Goal: Task Accomplishment & Management: Complete application form

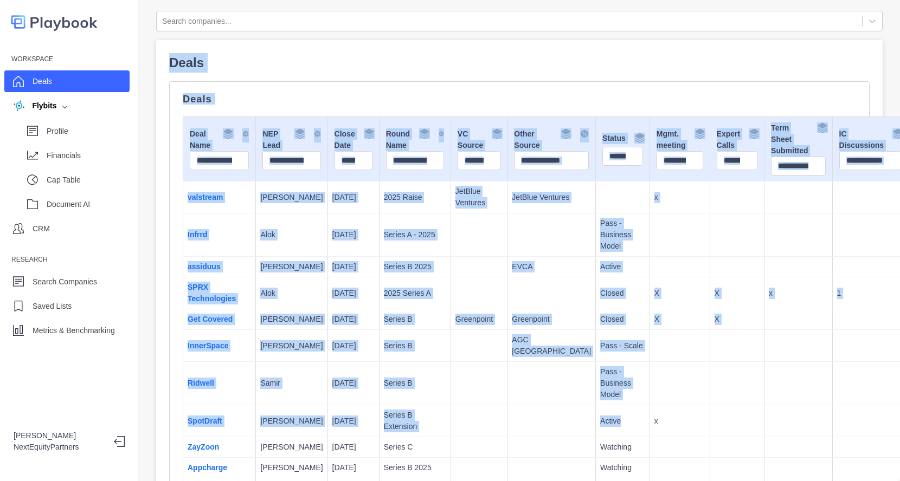
drag, startPoint x: 165, startPoint y: 65, endPoint x: 499, endPoint y: 336, distance: 430.1
click at [649, 257] on td at bounding box center [679, 267] width 60 height 21
drag, startPoint x: 604, startPoint y: 419, endPoint x: 287, endPoint y: 44, distance: 490.5
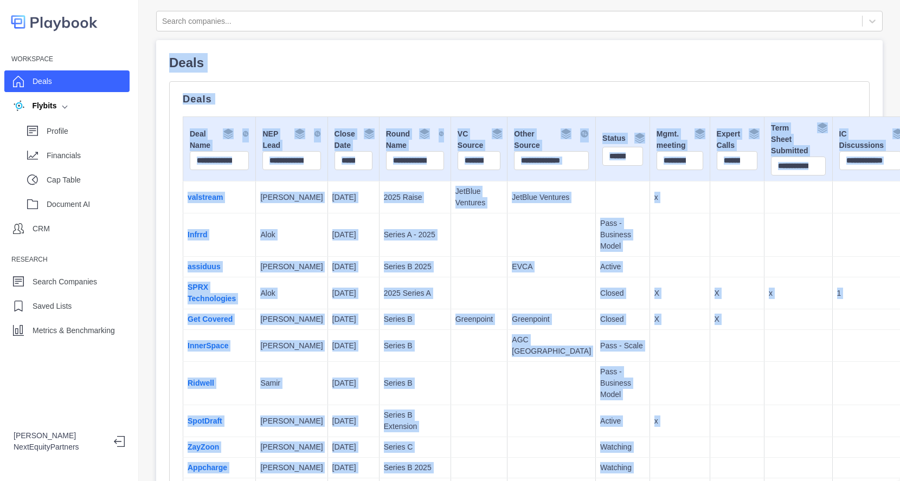
drag, startPoint x: 151, startPoint y: 57, endPoint x: 640, endPoint y: 465, distance: 636.2
click at [639, 467] on div "Search companies... Deals Deals Deal Name NEP Lead Close Date Round Name VC Sou…" at bounding box center [519, 240] width 761 height 481
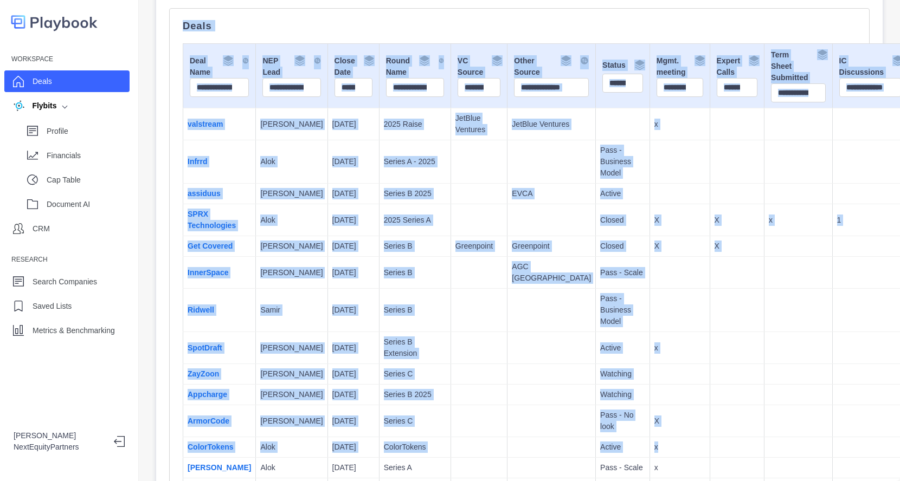
click at [710, 348] on td at bounding box center [737, 348] width 55 height 32
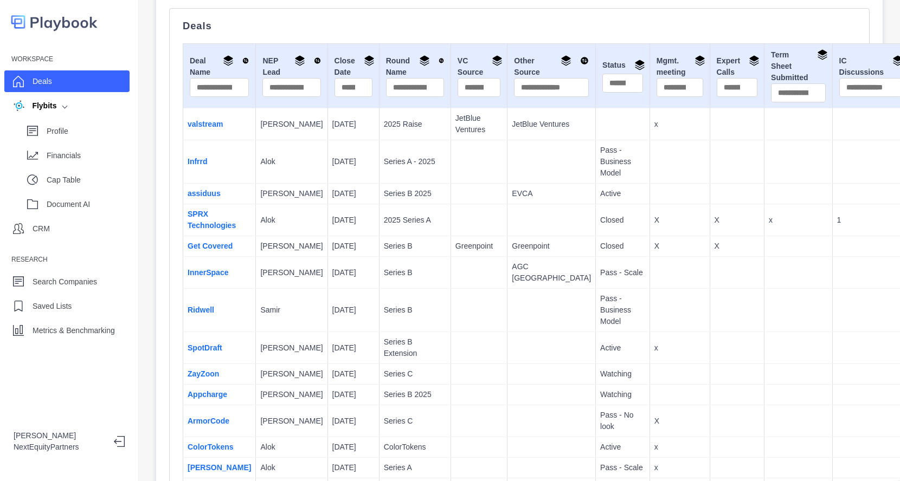
scroll to position [0, 0]
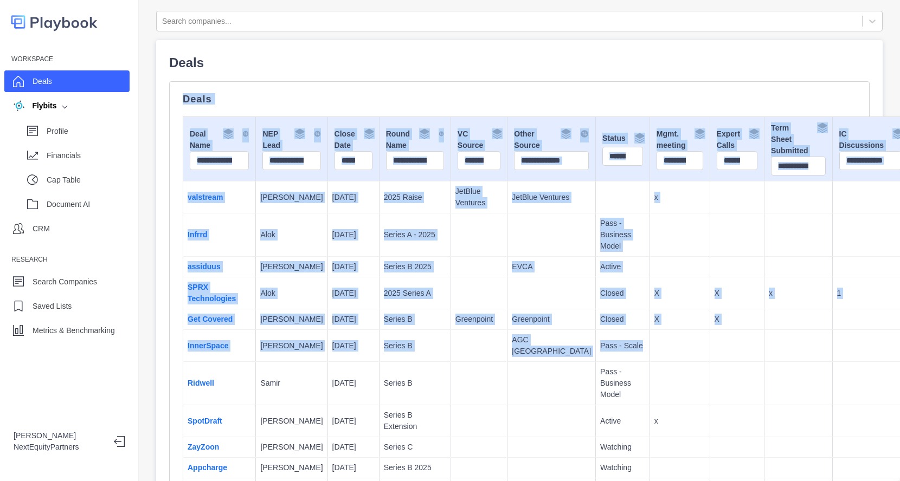
drag, startPoint x: 439, startPoint y: 85, endPoint x: 607, endPoint y: 353, distance: 316.4
click at [649, 353] on td at bounding box center [679, 346] width 60 height 32
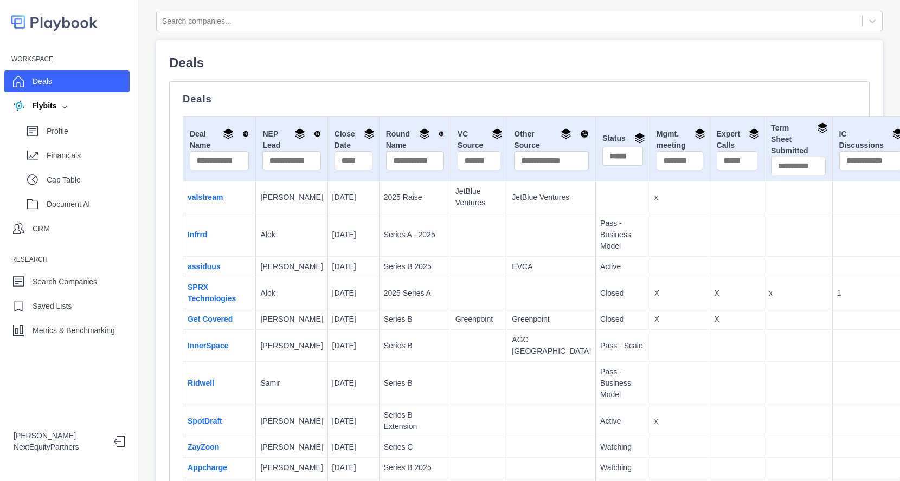
click at [649, 351] on td at bounding box center [679, 346] width 60 height 32
click at [202, 194] on link "valstream" at bounding box center [205, 197] width 35 height 9
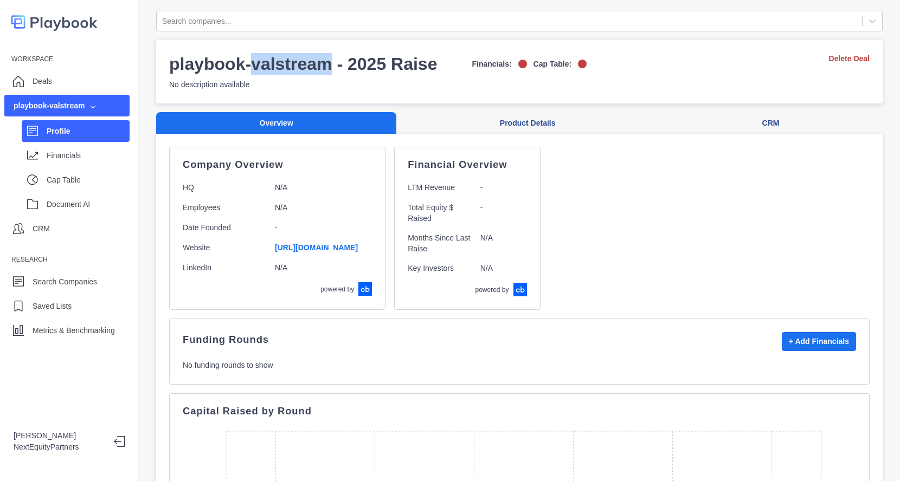
drag, startPoint x: 327, startPoint y: 65, endPoint x: 250, endPoint y: 72, distance: 77.3
click at [250, 72] on h3 "playbook-valstream - 2025 Raise" at bounding box center [303, 64] width 268 height 22
copy h3 "valstream"
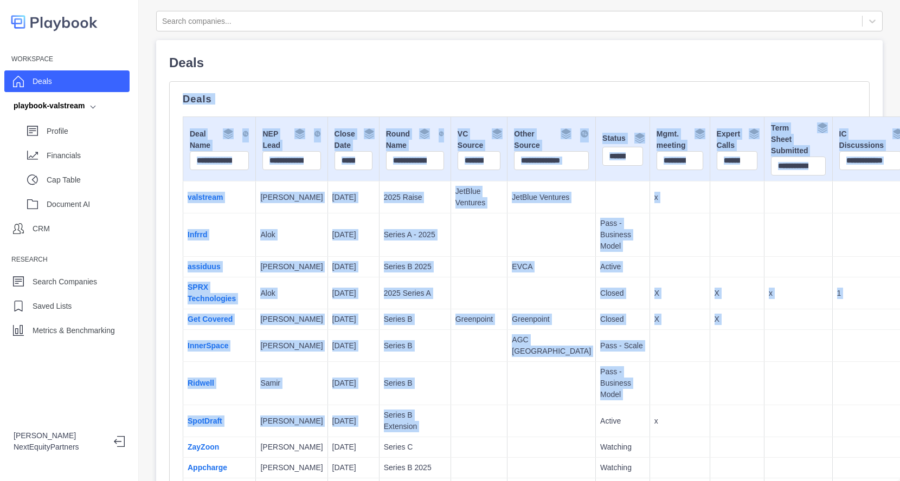
drag, startPoint x: 202, startPoint y: 112, endPoint x: 532, endPoint y: 427, distance: 455.9
click at [600, 422] on p "Active" at bounding box center [622, 421] width 45 height 11
drag, startPoint x: 545, startPoint y: 422, endPoint x: 343, endPoint y: 99, distance: 380.9
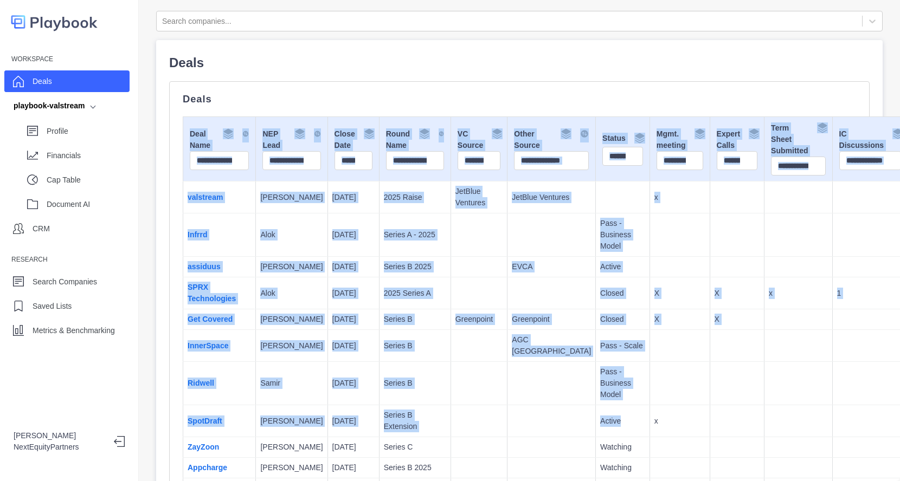
click at [507, 320] on td "Greenpoint" at bounding box center [551, 320] width 88 height 21
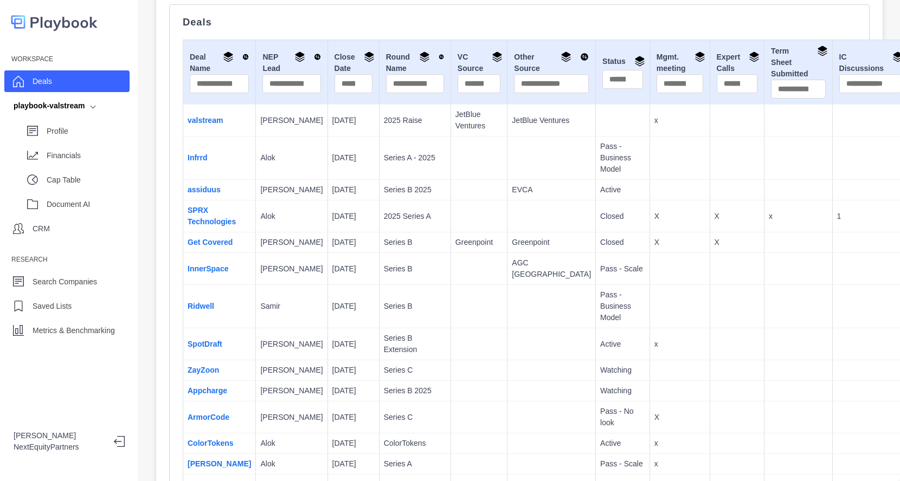
scroll to position [203, 0]
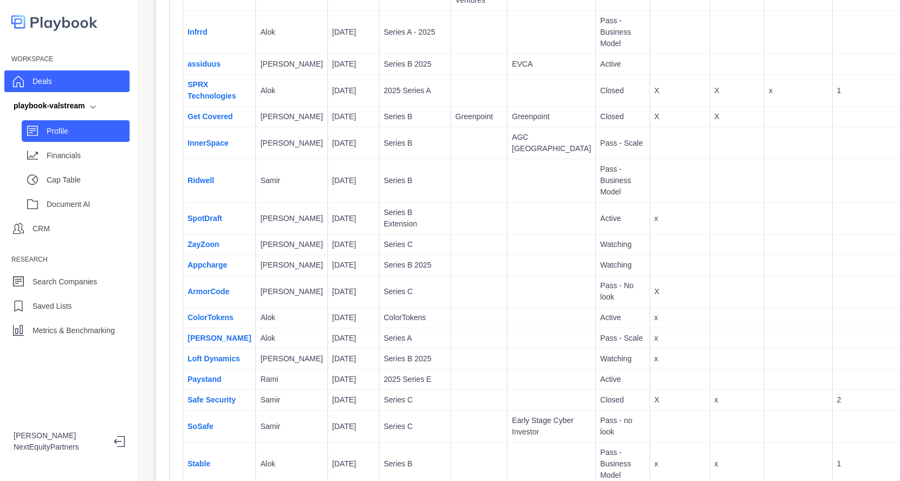
click at [99, 132] on p "Profile" at bounding box center [88, 131] width 83 height 11
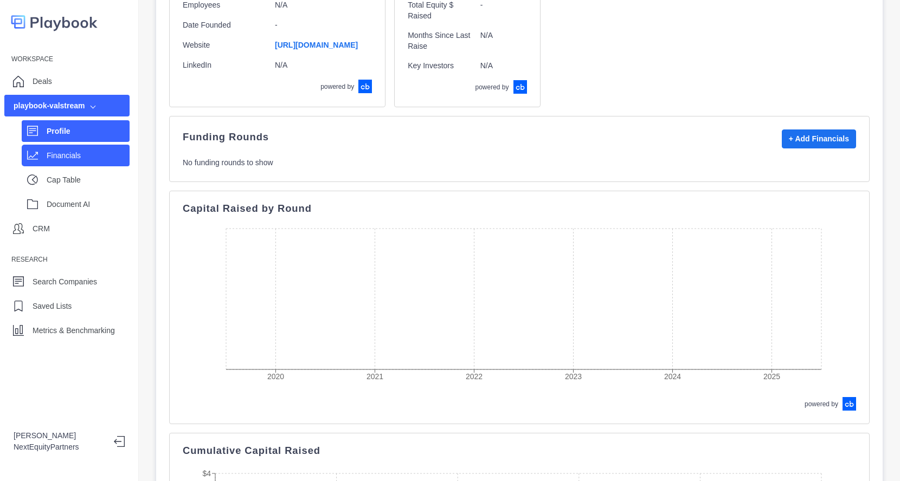
click at [101, 154] on p "Financials" at bounding box center [88, 155] width 83 height 11
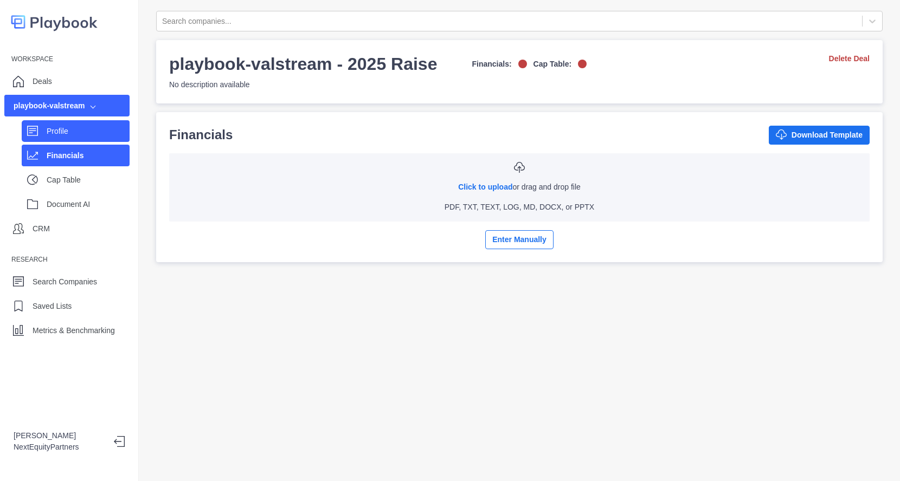
click at [98, 134] on p "Profile" at bounding box center [88, 131] width 83 height 11
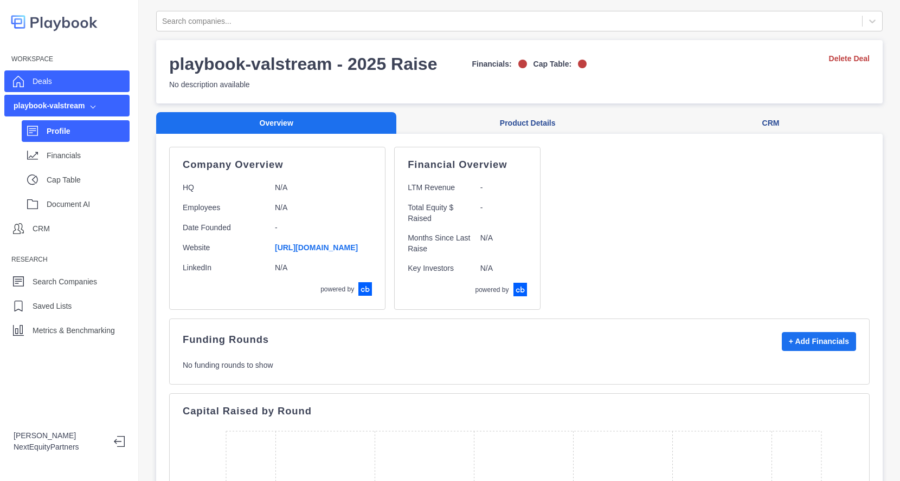
click at [80, 76] on div "Deals" at bounding box center [66, 81] width 125 height 22
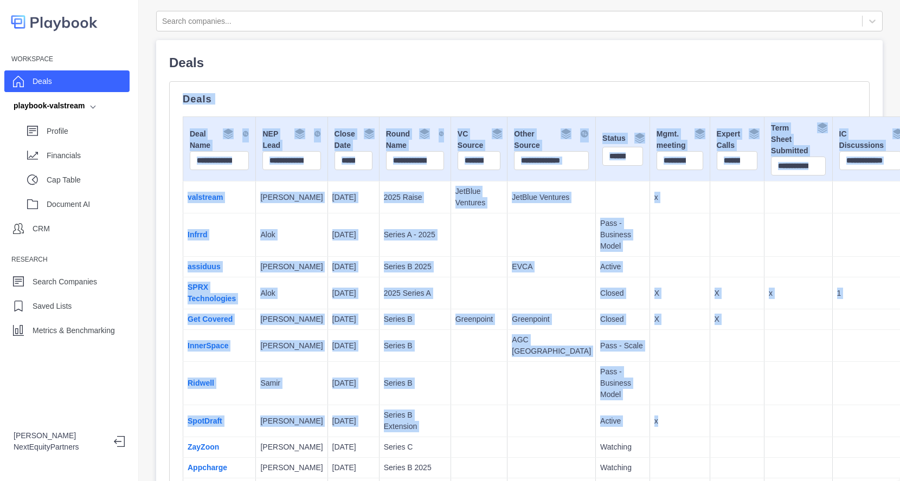
drag, startPoint x: 230, startPoint y: 45, endPoint x: 671, endPoint y: 424, distance: 581.6
click at [764, 424] on td at bounding box center [798, 422] width 68 height 32
drag, startPoint x: 674, startPoint y: 443, endPoint x: 405, endPoint y: 29, distance: 494.6
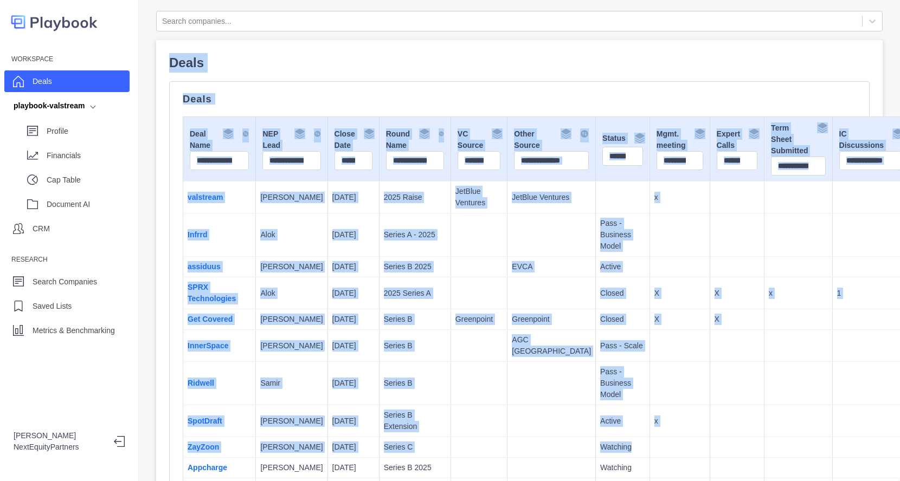
click at [649, 362] on td at bounding box center [679, 383] width 60 height 43
drag, startPoint x: 632, startPoint y: 423, endPoint x: 385, endPoint y: -5, distance: 494.7
click at [385, 0] on html "Workspace Deals playbook-valstream Profile Financials Cap Table Document AI CRM…" at bounding box center [450, 240] width 900 height 481
click at [649, 289] on td "X" at bounding box center [679, 294] width 60 height 32
drag, startPoint x: 616, startPoint y: 440, endPoint x: 338, endPoint y: -52, distance: 564.9
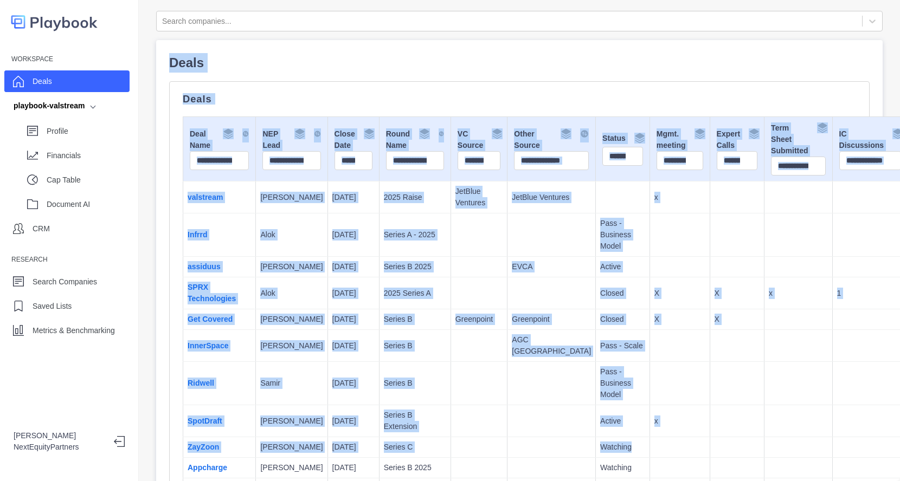
click at [338, 0] on html "Workspace Deals playbook-valstream Profile Financials Cap Table Document AI CRM…" at bounding box center [450, 240] width 900 height 481
click at [654, 299] on p "X" at bounding box center [679, 293] width 51 height 11
drag, startPoint x: 562, startPoint y: 387, endPoint x: 301, endPoint y: -50, distance: 509.1
click at [301, 0] on html "Workspace Deals playbook-valstream Profile Financials Cap Table Document AI CRM…" at bounding box center [450, 240] width 900 height 481
click at [600, 250] on p "Pass - Business Model" at bounding box center [622, 235] width 45 height 34
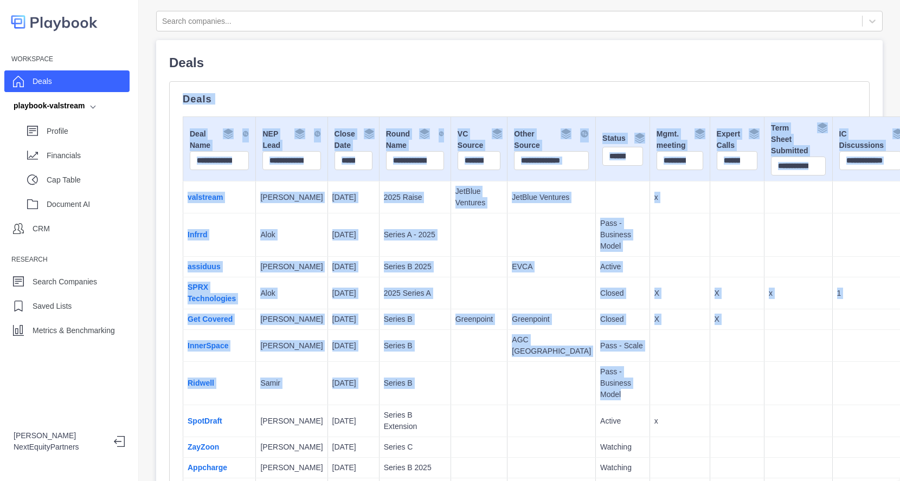
drag, startPoint x: 648, startPoint y: 402, endPoint x: 497, endPoint y: 57, distance: 376.0
click at [649, 291] on td "X" at bounding box center [679, 294] width 60 height 32
drag, startPoint x: 634, startPoint y: 420, endPoint x: 292, endPoint y: -52, distance: 583.1
click at [292, 0] on html "Workspace Deals playbook-valstream Profile Financials Cap Table Document AI CRM…" at bounding box center [450, 240] width 900 height 481
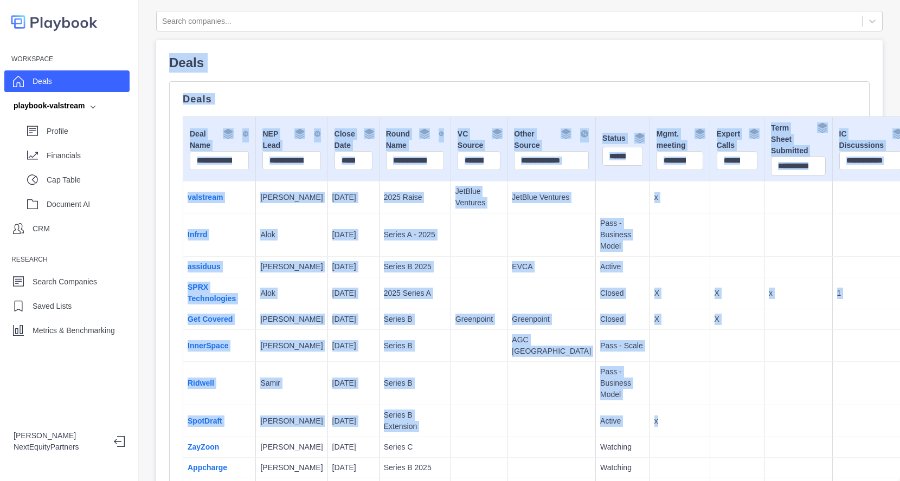
click at [507, 378] on td at bounding box center [551, 383] width 88 height 43
drag, startPoint x: 619, startPoint y: 428, endPoint x: 221, endPoint y: -50, distance: 622.5
click at [221, 0] on html "Workspace Deals playbook-valstream Profile Financials Cap Table Document AI CRM…" at bounding box center [450, 240] width 900 height 481
click at [507, 293] on td at bounding box center [551, 294] width 88 height 32
drag, startPoint x: 635, startPoint y: 427, endPoint x: 340, endPoint y: -21, distance: 536.4
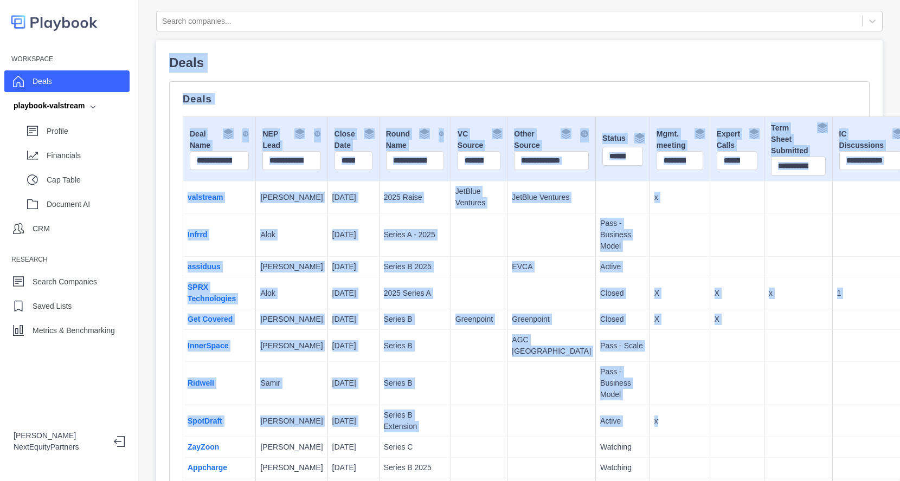
click at [340, 0] on html "Workspace Deals playbook-valstream Profile Financials Cap Table Document AI CRM…" at bounding box center [450, 240] width 900 height 481
click at [596, 278] on td "Active" at bounding box center [623, 267] width 54 height 21
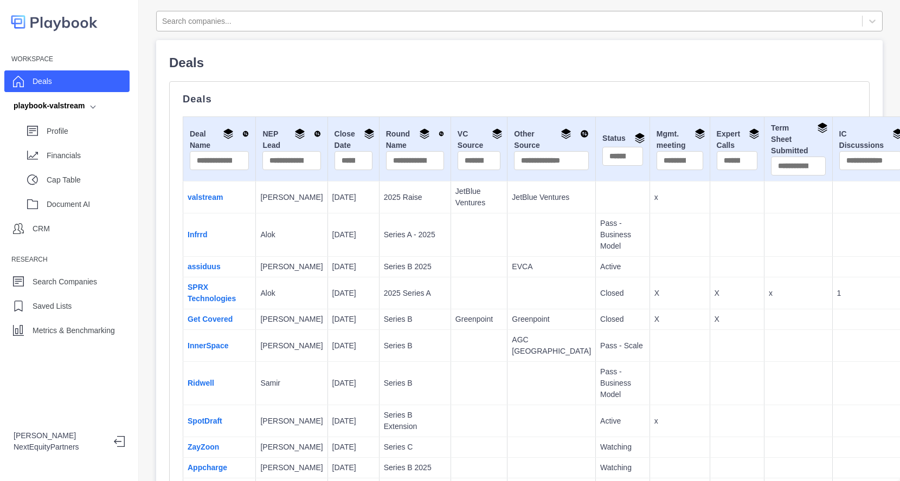
click at [271, 24] on div at bounding box center [509, 22] width 694 height 14
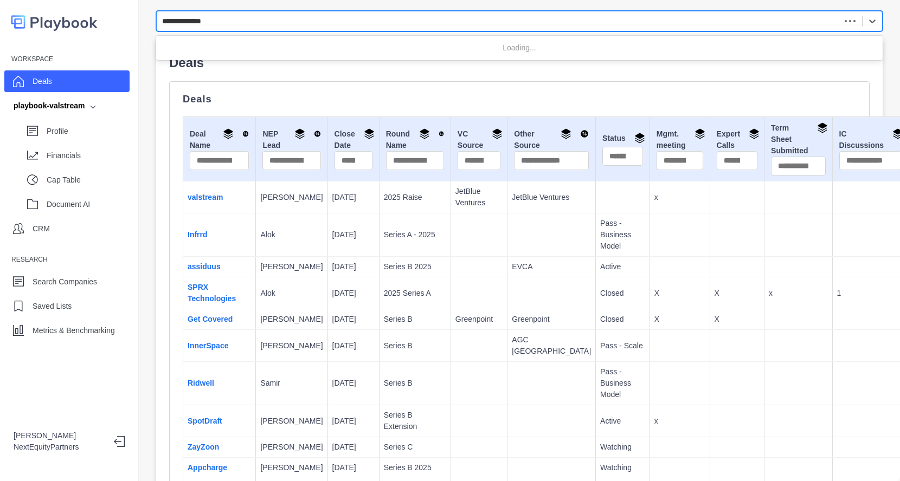
type input "**********"
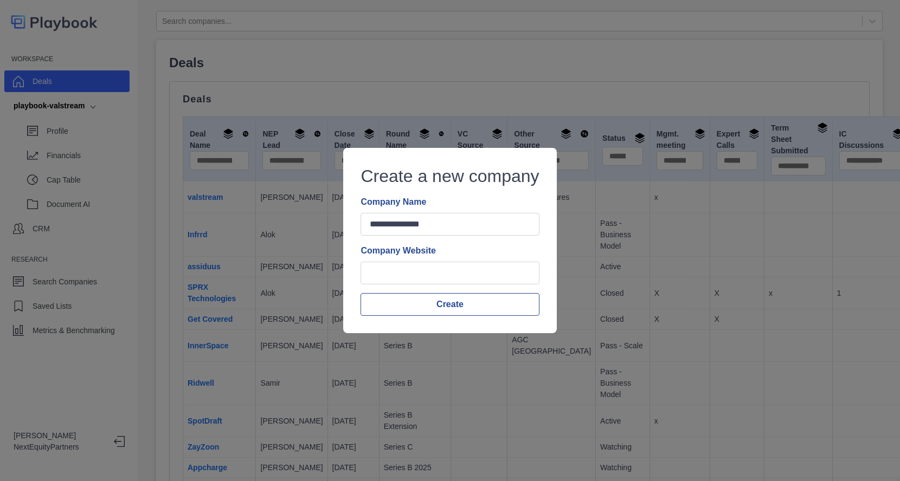
click at [430, 288] on div "**********" at bounding box center [450, 240] width 178 height 151
click at [429, 276] on input "Company Website" at bounding box center [450, 273] width 178 height 23
paste input "**********"
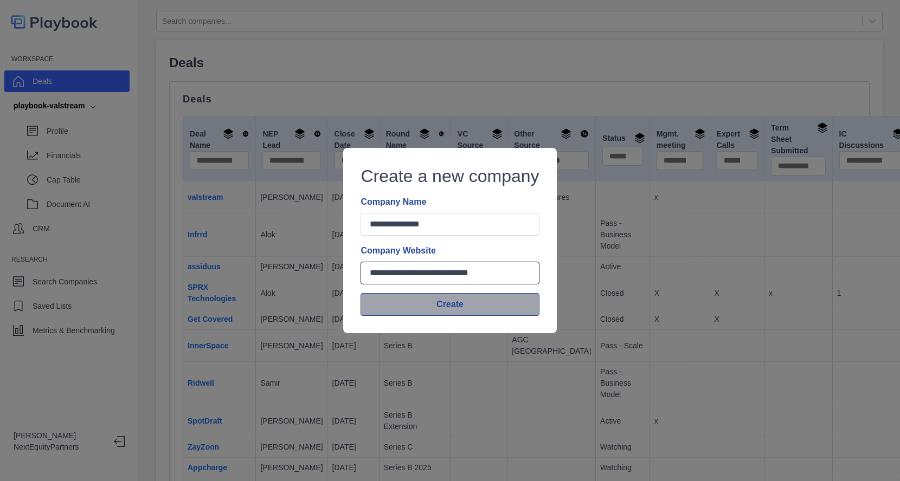
type input "**********"
click at [394, 307] on button "Create" at bounding box center [450, 304] width 178 height 23
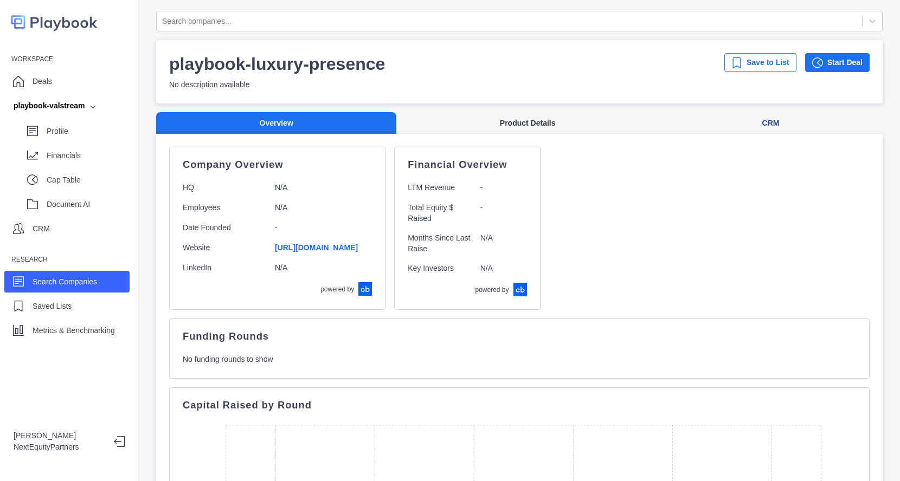
click at [521, 125] on button "Product Details" at bounding box center [527, 123] width 262 height 22
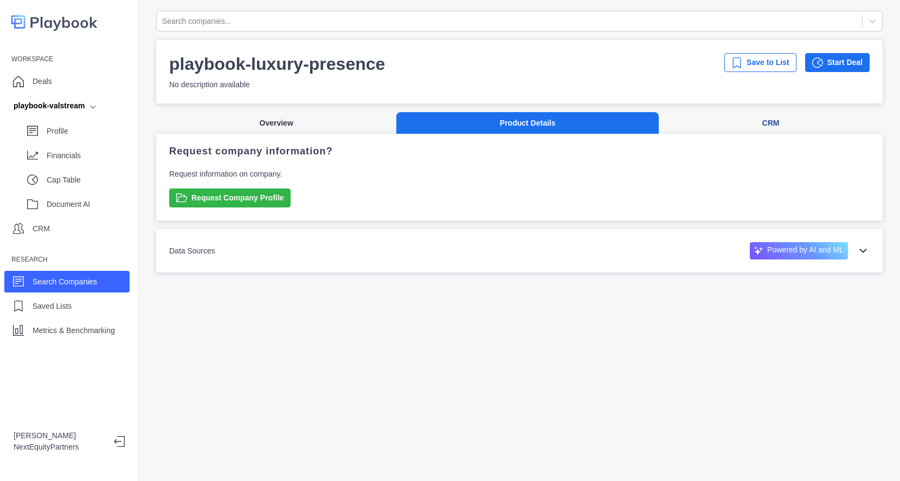
click at [332, 126] on button "Overview" at bounding box center [276, 123] width 240 height 22
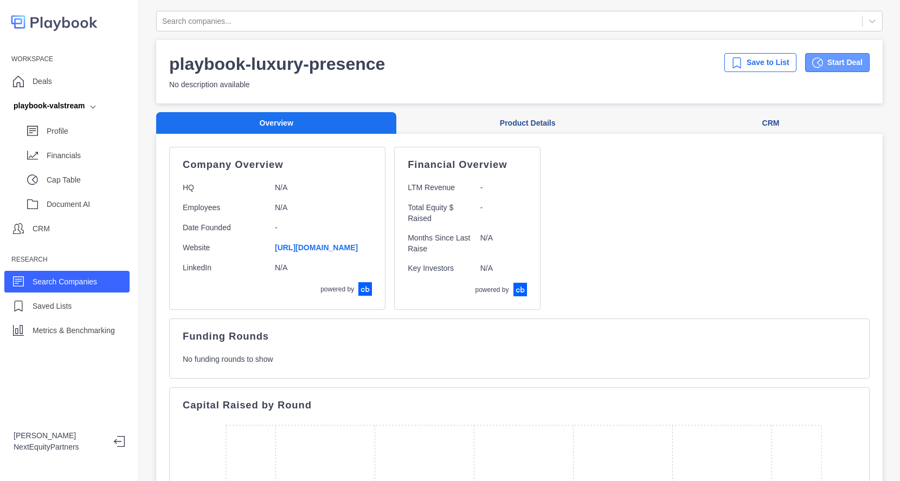
click at [814, 67] on button "Start Deal" at bounding box center [837, 62] width 65 height 19
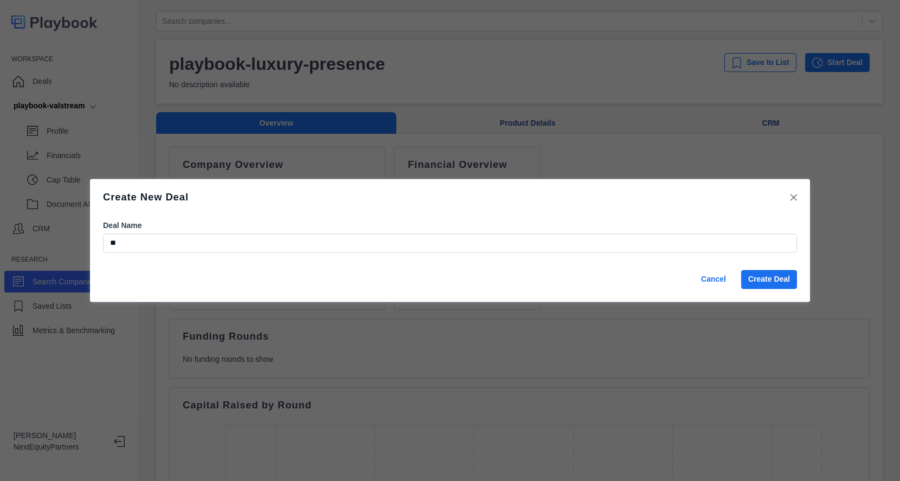
type input "*"
type input "********"
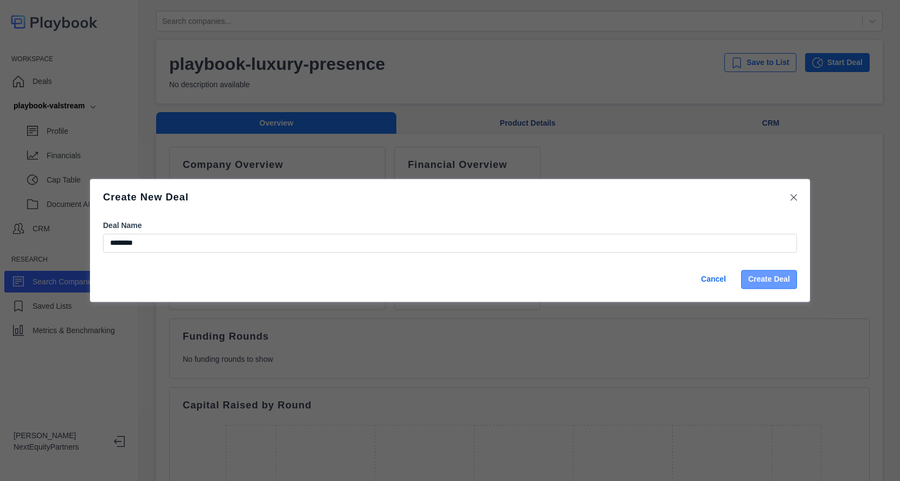
click at [777, 280] on button "Create Deal" at bounding box center [769, 280] width 56 height 19
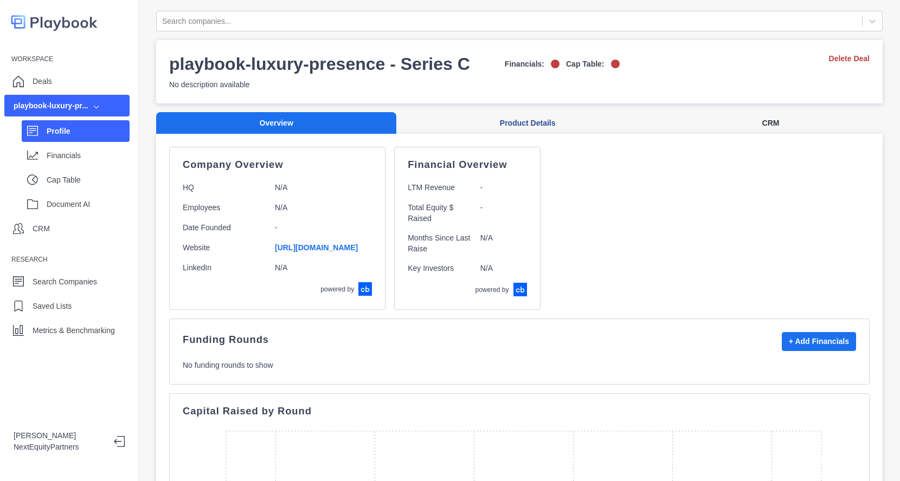
click at [704, 129] on button "CRM" at bounding box center [771, 123] width 224 height 22
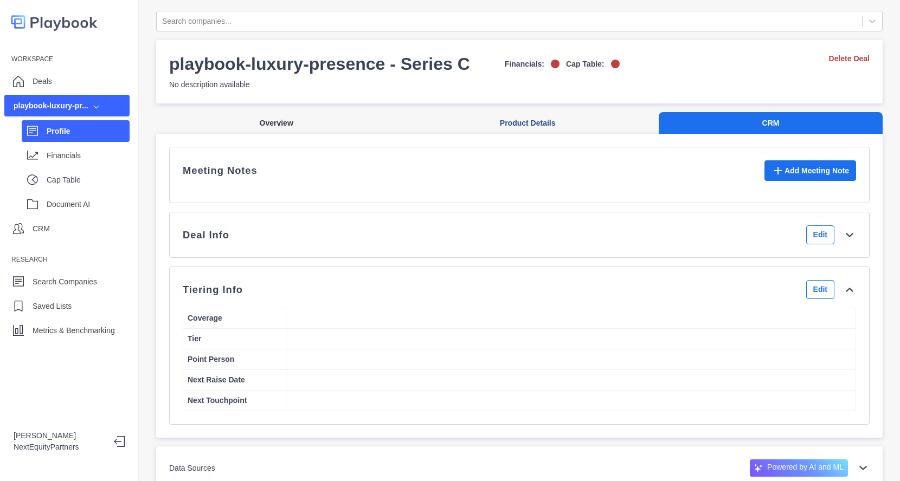
click at [339, 131] on button "Overview" at bounding box center [276, 123] width 240 height 22
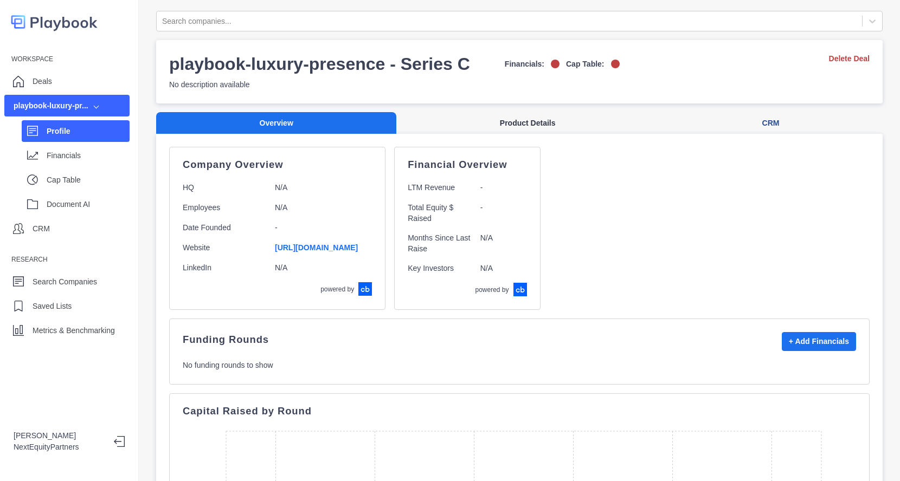
click at [480, 126] on button "Product Details" at bounding box center [527, 123] width 262 height 22
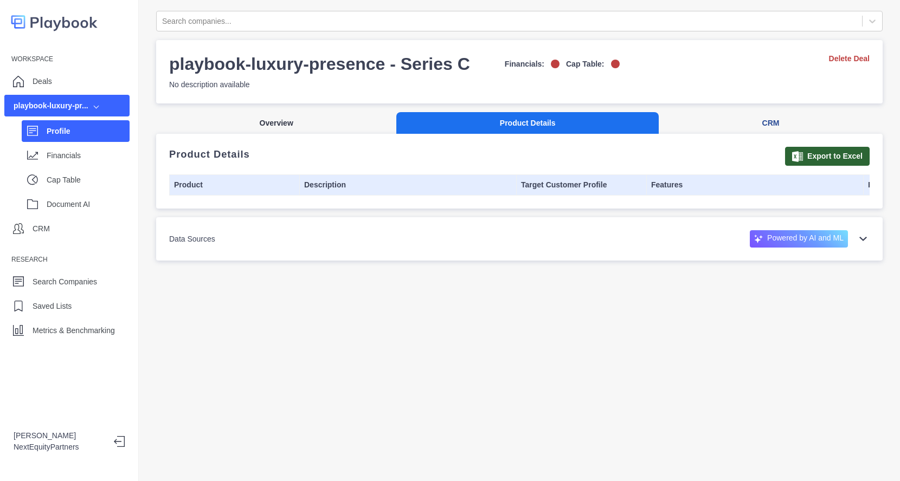
click at [370, 123] on button "Overview" at bounding box center [276, 123] width 240 height 22
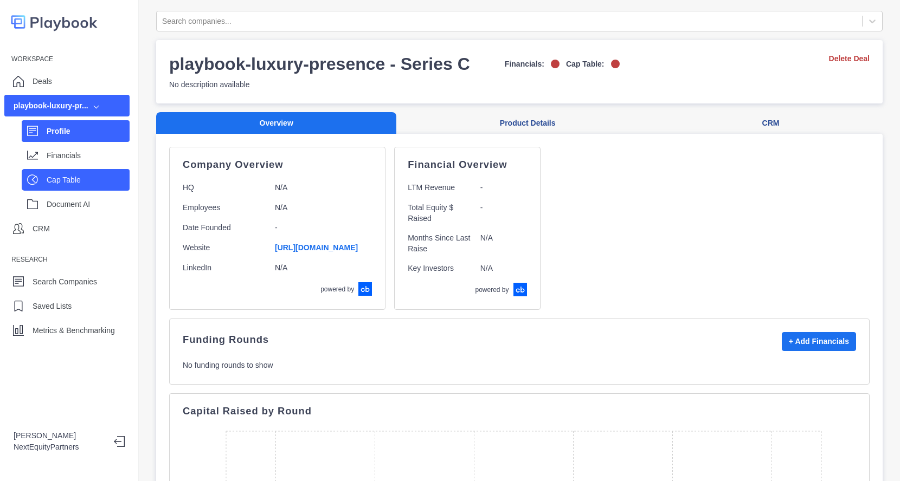
click at [104, 177] on p "Cap Table" at bounding box center [88, 180] width 83 height 11
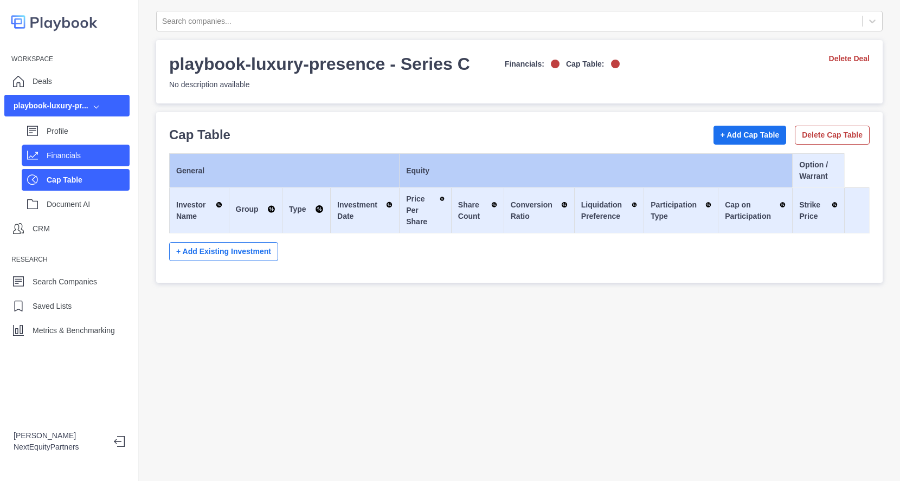
click at [90, 160] on p "Financials" at bounding box center [88, 155] width 83 height 11
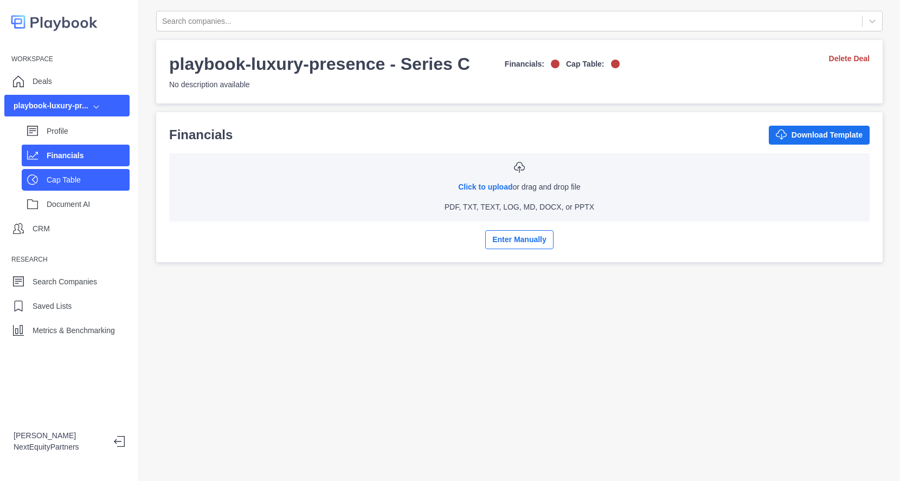
click at [88, 175] on p "Cap Table" at bounding box center [88, 180] width 83 height 11
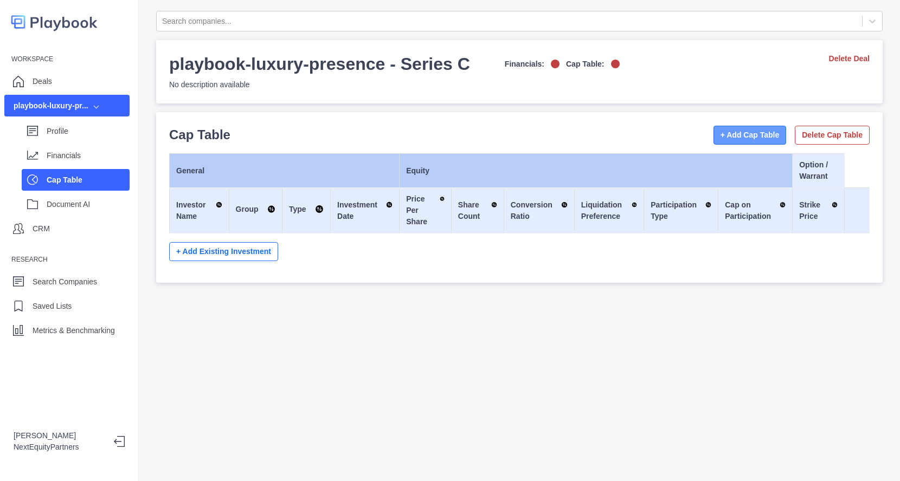
click at [718, 128] on button "+ Add Cap Table" at bounding box center [749, 135] width 73 height 19
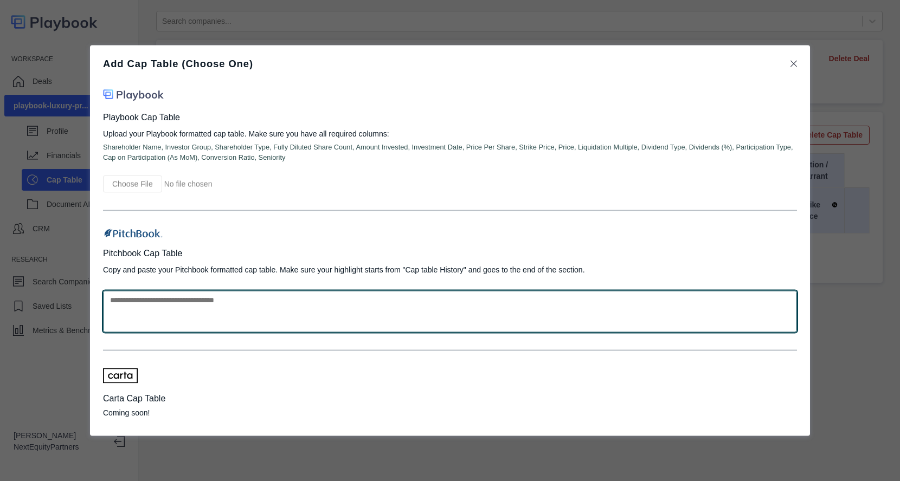
click at [222, 307] on textarea at bounding box center [450, 312] width 694 height 42
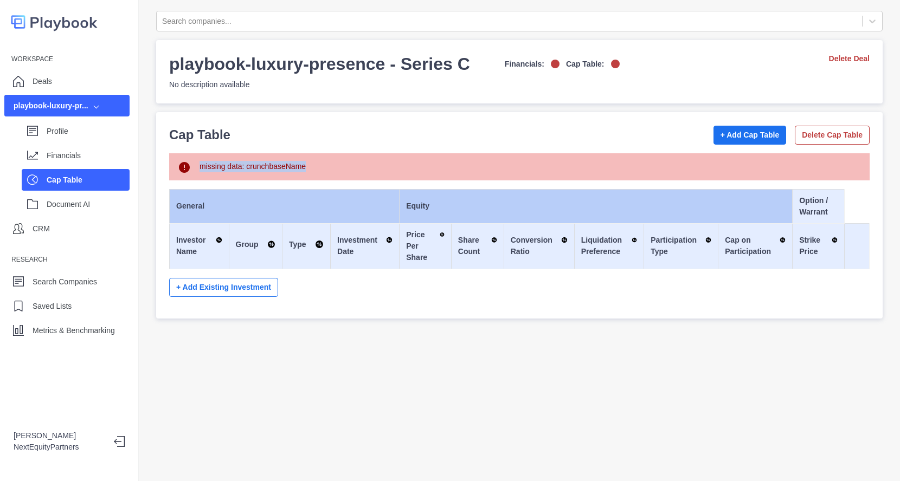
drag, startPoint x: 472, startPoint y: 134, endPoint x: 501, endPoint y: 295, distance: 163.1
click at [501, 295] on div "Cap Table + Add Cap Table Delete Cap Table missing data: crunchbaseName General…" at bounding box center [519, 215] width 700 height 181
click at [501, 295] on div "missing data: crunchbaseName General Equity Option / Warrant Investor Name Grou…" at bounding box center [519, 229] width 700 height 152
drag, startPoint x: 163, startPoint y: 146, endPoint x: 471, endPoint y: 371, distance: 381.4
click at [471, 371] on div "Search companies... playbook-luxury-presence - Series C Financials: Cap Table: …" at bounding box center [519, 240] width 761 height 481
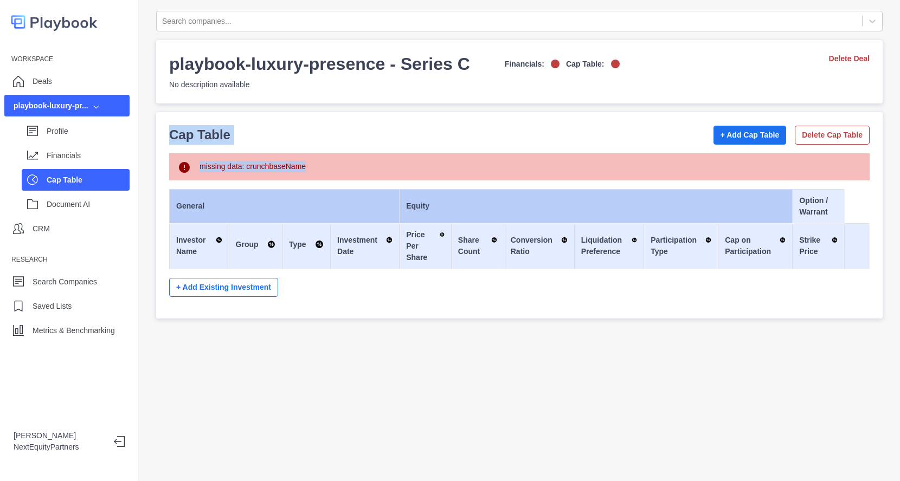
click at [471, 371] on div "Search companies... playbook-luxury-presence - Series C Financials: Cap Table: …" at bounding box center [519, 240] width 761 height 481
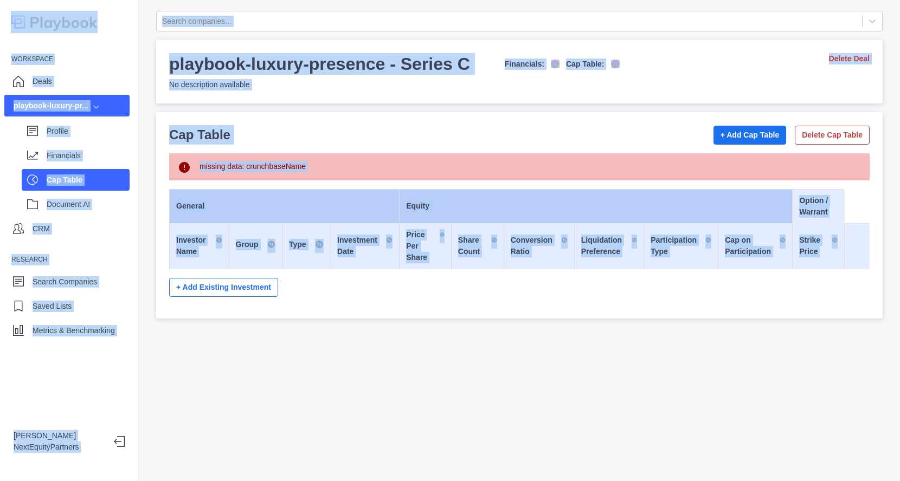
click at [471, 371] on div "Search companies... playbook-luxury-presence - Series C Financials: Cap Table: …" at bounding box center [519, 240] width 761 height 481
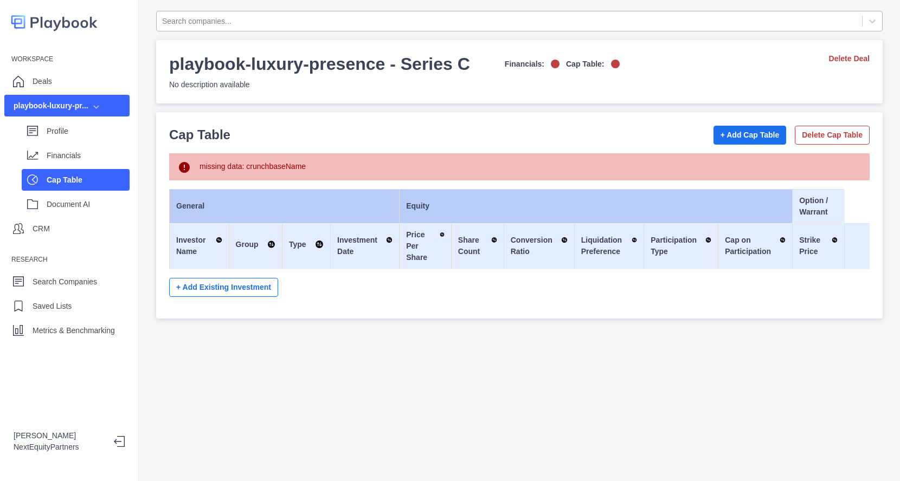
click at [264, 21] on div at bounding box center [509, 22] width 694 height 14
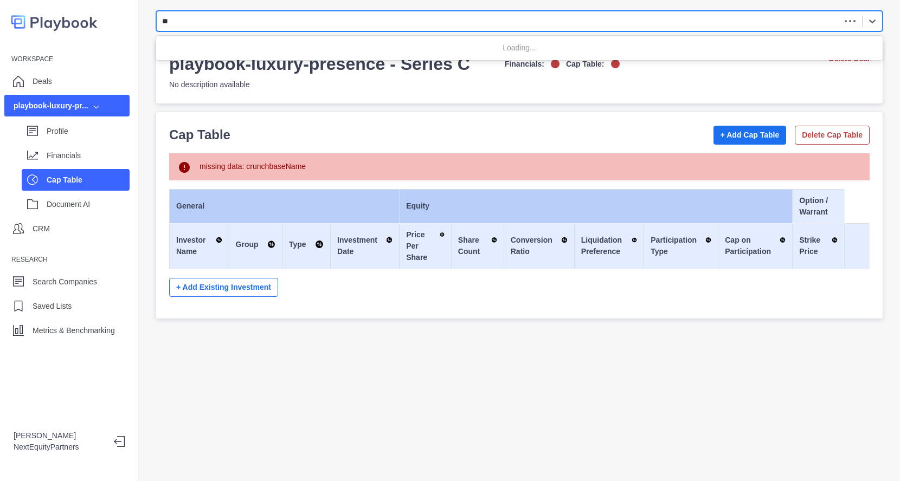
type input "*"
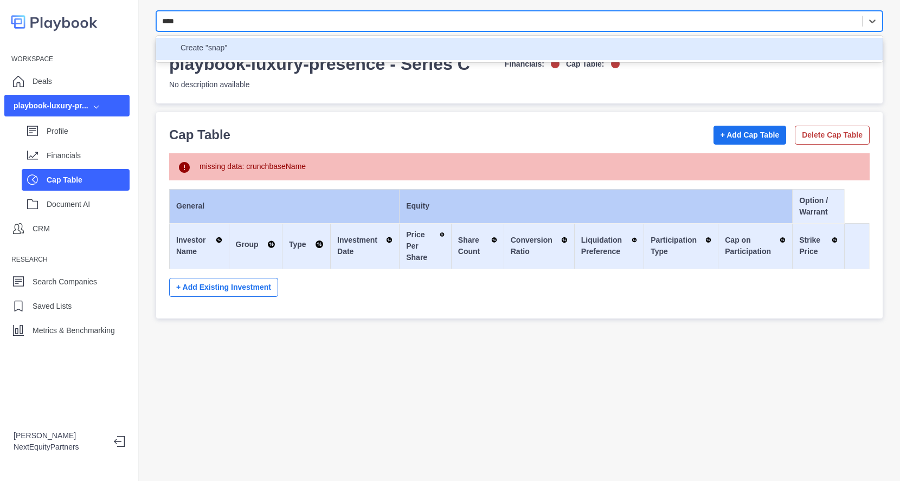
type input "****"
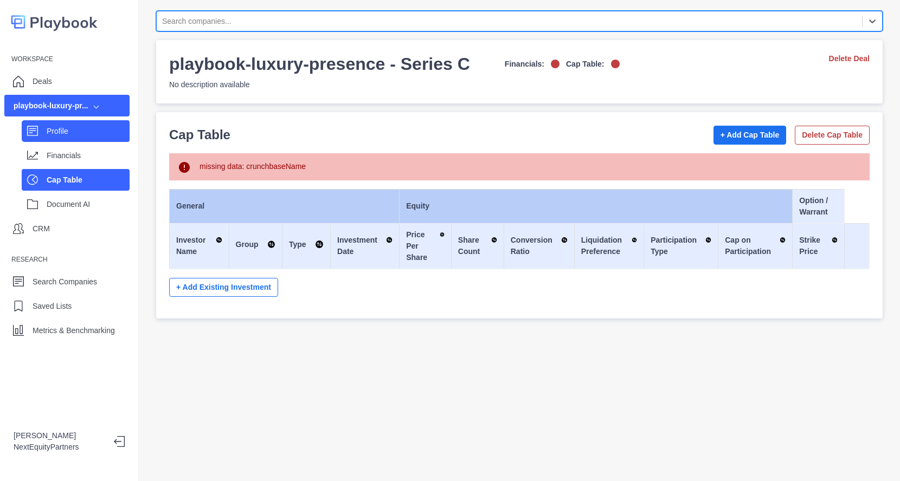
drag, startPoint x: 36, startPoint y: 137, endPoint x: 83, endPoint y: 121, distance: 49.5
click at [36, 137] on div "Profile" at bounding box center [76, 131] width 108 height 22
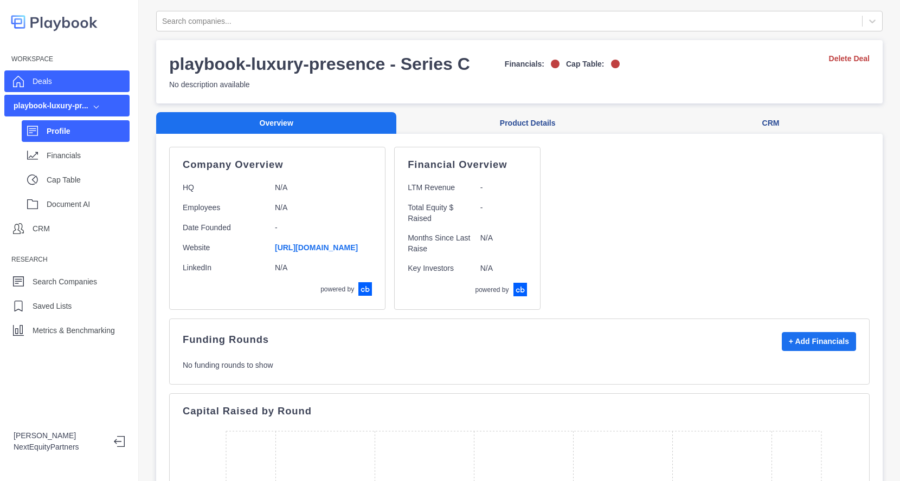
click at [100, 80] on div "Deals" at bounding box center [66, 81] width 125 height 22
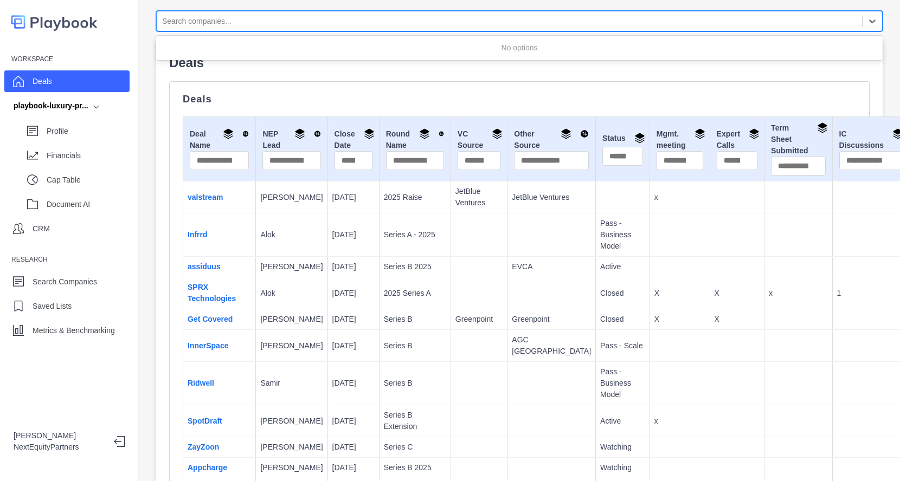
click at [218, 22] on div at bounding box center [509, 22] width 694 height 14
type input "***"
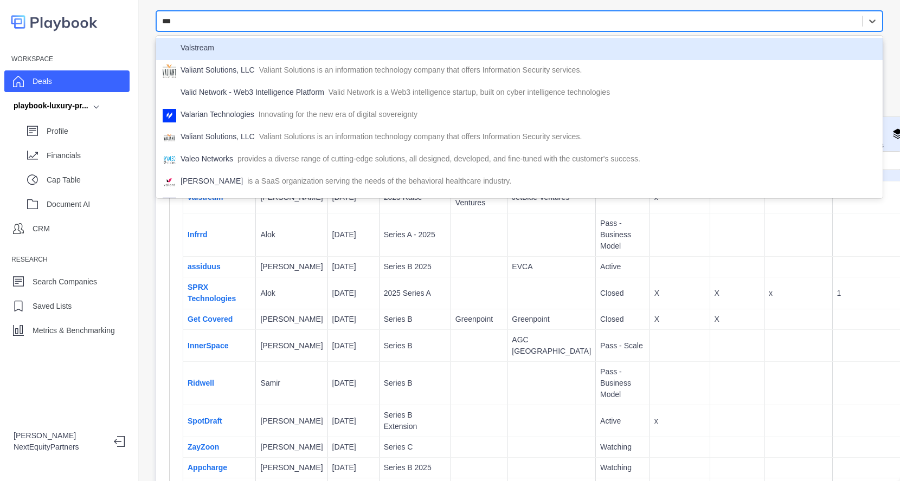
click at [229, 46] on div "Valstream" at bounding box center [519, 49] width 713 height 14
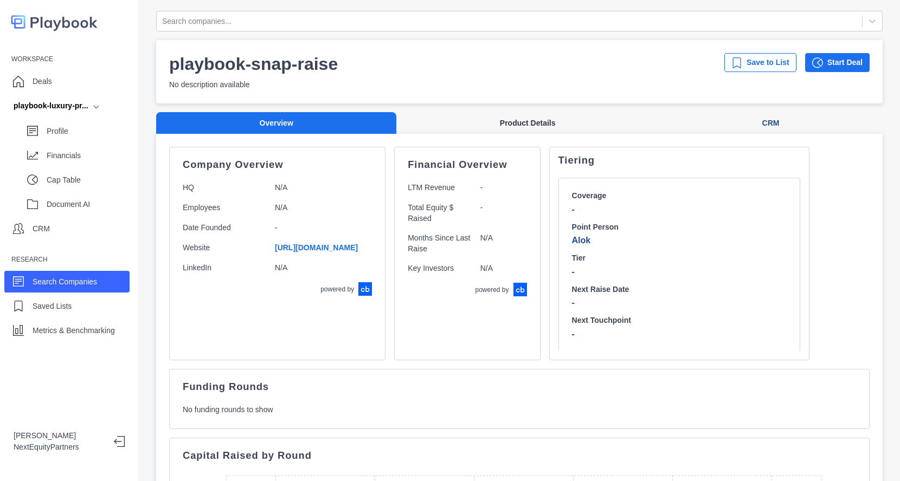
click at [525, 117] on button "Product Details" at bounding box center [527, 123] width 262 height 22
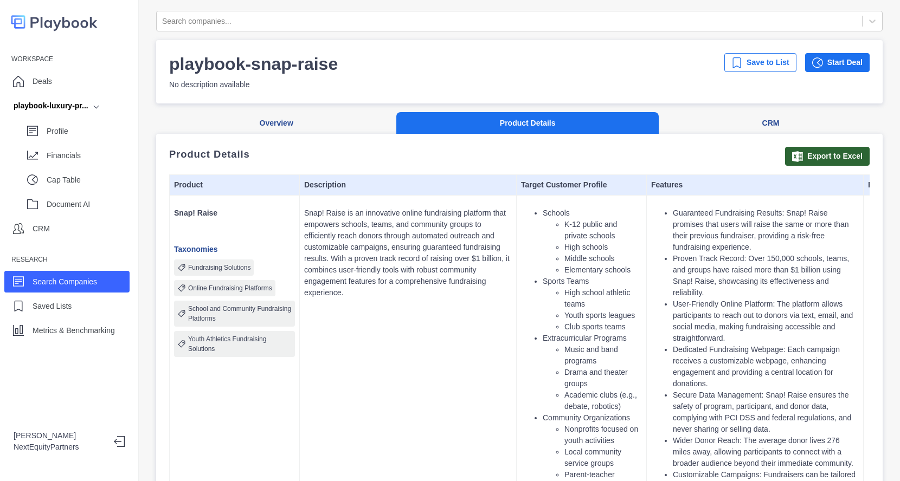
click at [517, 220] on td "Schools K-12 public and private schools High schools Middle schools Elementary …" at bounding box center [582, 487] width 130 height 582
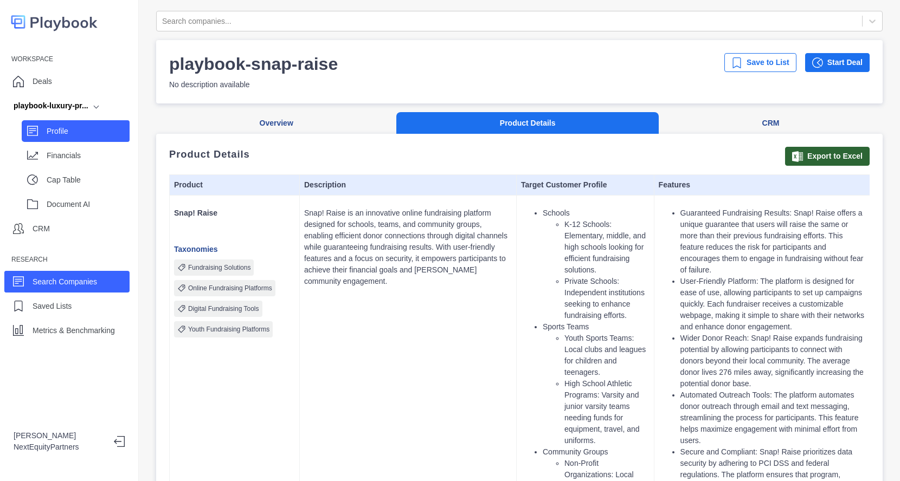
click at [75, 129] on p "Profile" at bounding box center [88, 131] width 83 height 11
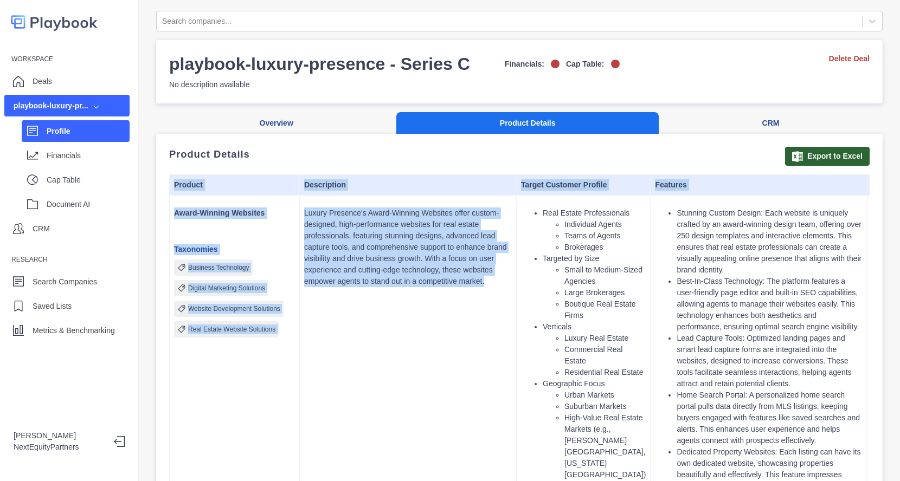
drag, startPoint x: 501, startPoint y: 282, endPoint x: 505, endPoint y: 286, distance: 5.8
click at [505, 286] on p "Luxury Presence's Award-Winning Websites offer custom-designed, high-performanc…" at bounding box center [408, 248] width 208 height 80
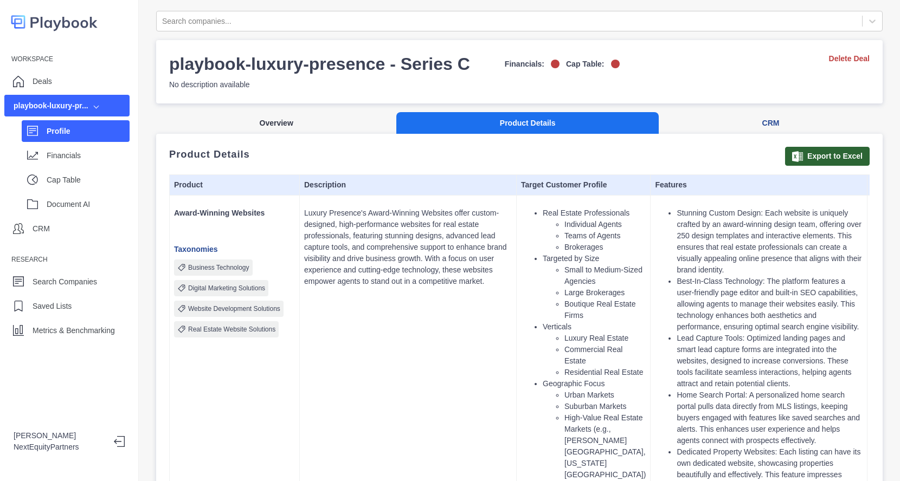
click at [246, 117] on button "Overview" at bounding box center [276, 123] width 240 height 22
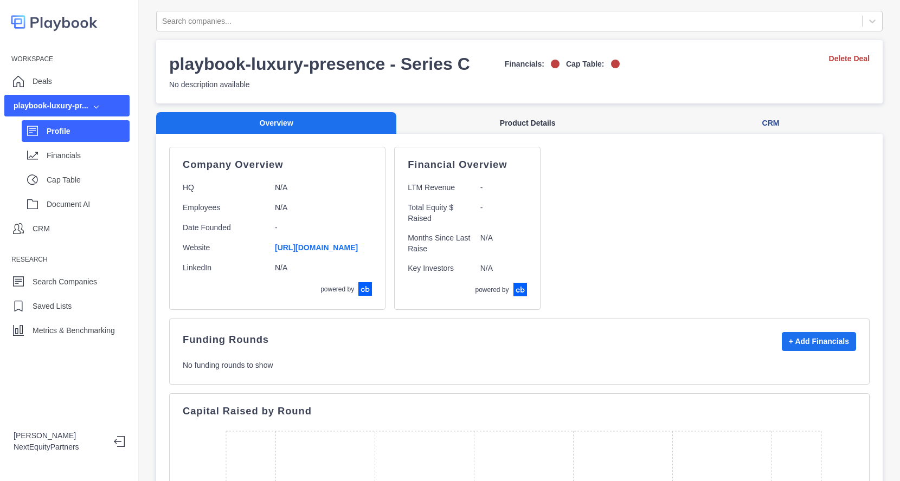
click at [539, 120] on button "Product Details" at bounding box center [527, 123] width 262 height 22
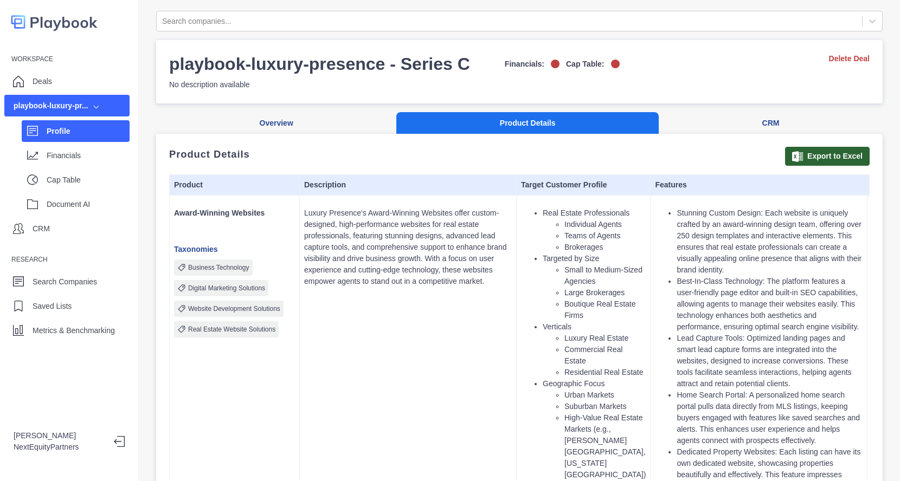
click at [699, 280] on li "Best-In-Class Technology: The platform features a user-friendly page editor and…" at bounding box center [770, 304] width 186 height 57
click at [273, 121] on button "Overview" at bounding box center [276, 123] width 240 height 22
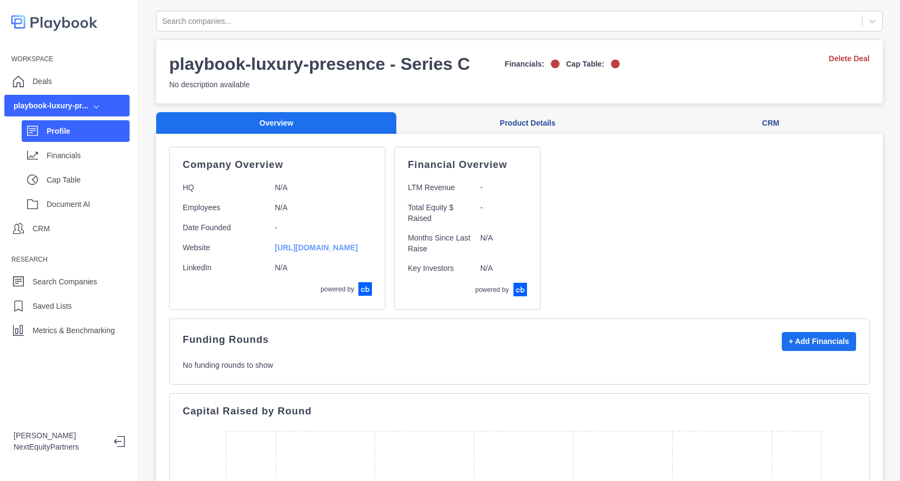
click at [320, 247] on link "[URL][DOMAIN_NAME]" at bounding box center [316, 247] width 83 height 9
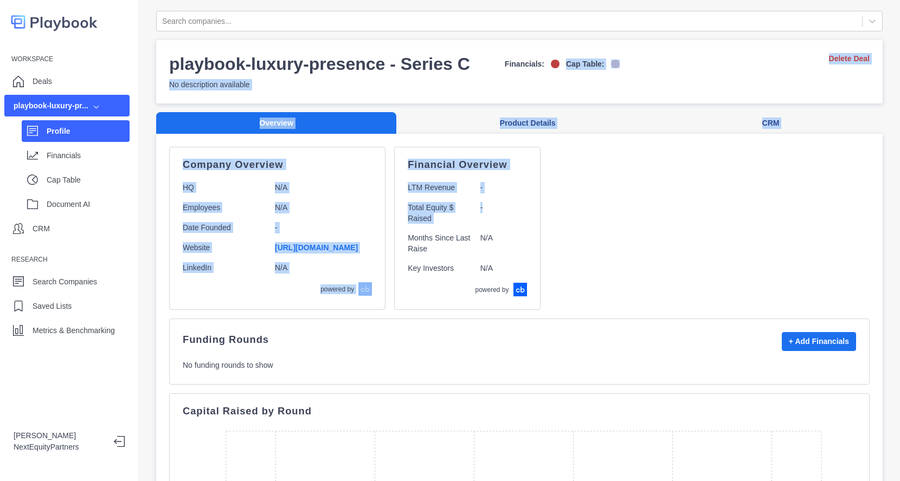
drag, startPoint x: 703, startPoint y: 132, endPoint x: 714, endPoint y: 221, distance: 89.0
click at [714, 221] on div "Search companies... playbook-luxury-presence - Series C Financials: Cap Table: …" at bounding box center [519, 473] width 726 height 924
click at [714, 221] on div "Company Overview HQ N/A Employees N/A Date Founded - Website [URL][DOMAIN_NAME]…" at bounding box center [519, 228] width 700 height 163
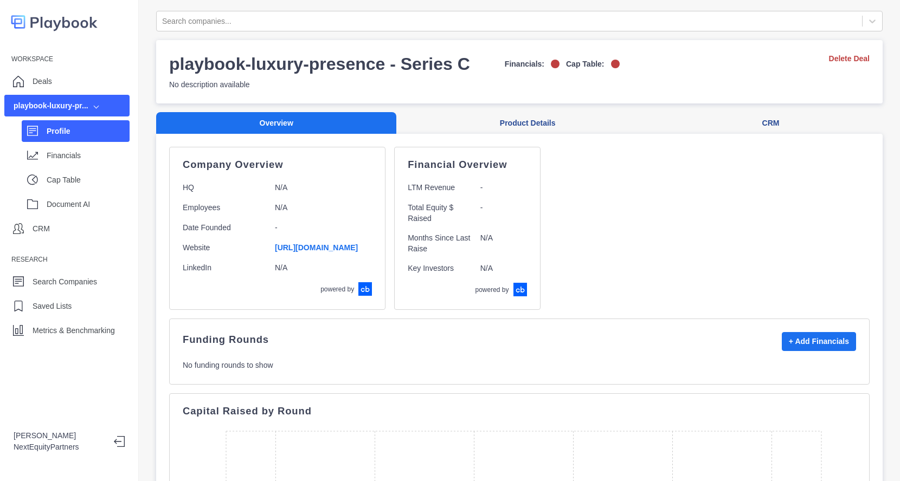
click at [695, 307] on div "Company Overview HQ N/A Employees N/A Date Founded - Website [URL][DOMAIN_NAME]…" at bounding box center [519, 228] width 700 height 163
drag, startPoint x: 693, startPoint y: 287, endPoint x: 687, endPoint y: 188, distance: 99.9
click at [687, 188] on div "Company Overview HQ N/A Employees N/A Date Founded - Website [URL][DOMAIN_NAME]…" at bounding box center [519, 228] width 700 height 163
click at [697, 272] on div "Company Overview HQ N/A Employees N/A Date Founded - Website [URL][DOMAIN_NAME]…" at bounding box center [519, 228] width 700 height 163
click at [93, 156] on p "Financials" at bounding box center [88, 155] width 83 height 11
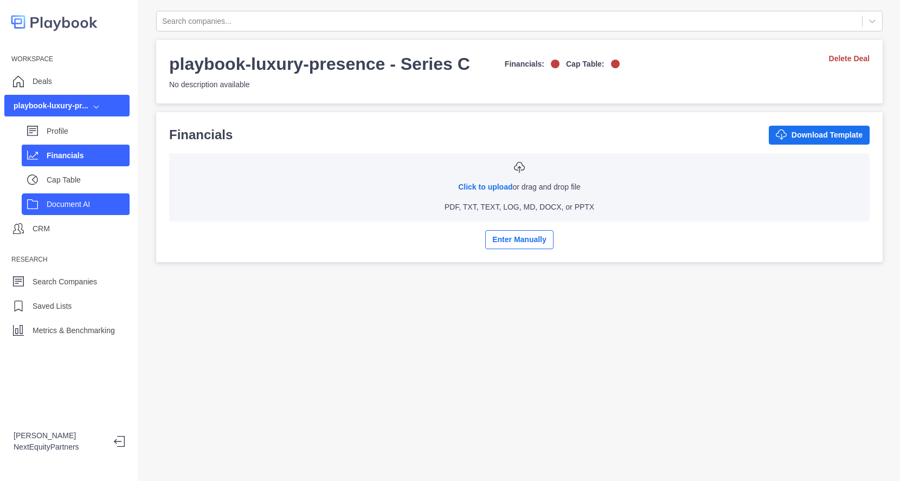
click at [98, 202] on p "Document AI" at bounding box center [88, 204] width 83 height 11
